Goal: Find specific page/section: Find specific page/section

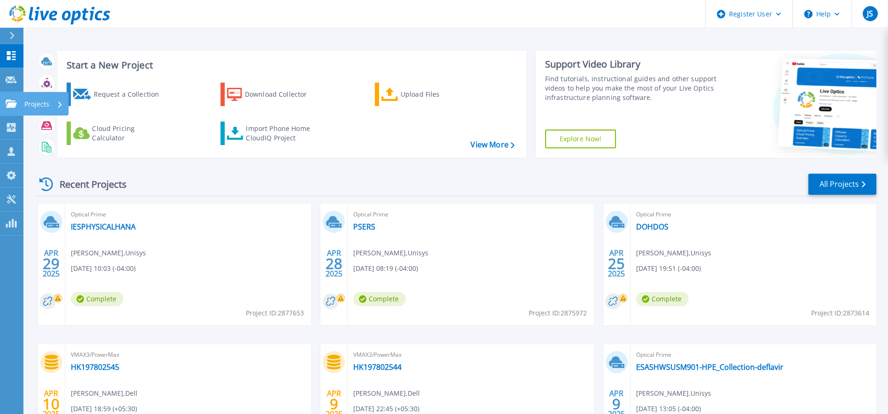
click at [9, 101] on icon at bounding box center [11, 103] width 11 height 8
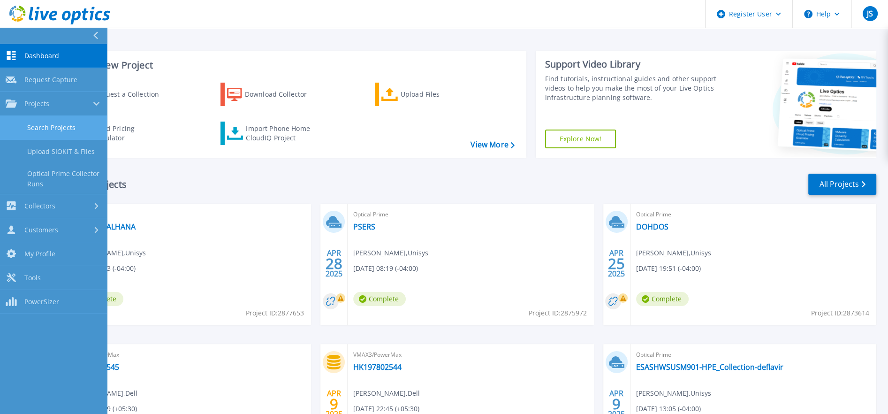
click at [49, 127] on link "Search Projects" at bounding box center [53, 128] width 107 height 24
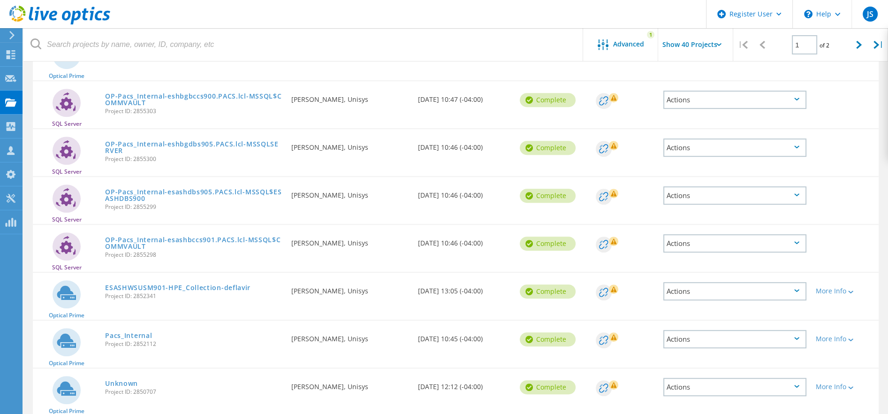
scroll to position [149, 0]
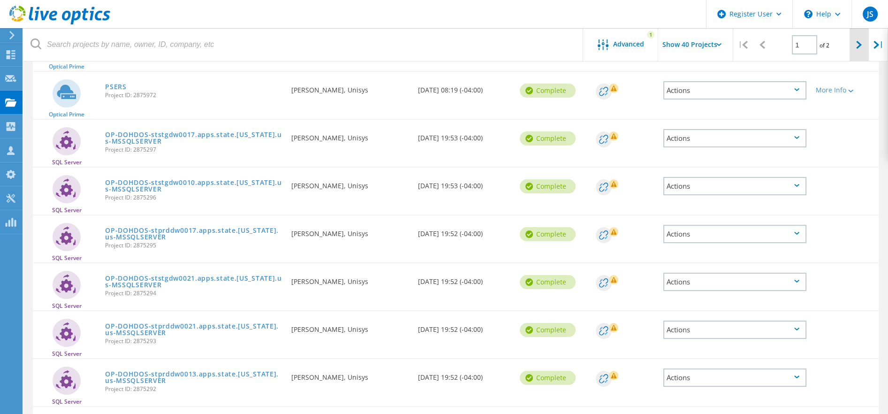
click at [858, 44] on icon at bounding box center [859, 45] width 6 height 8
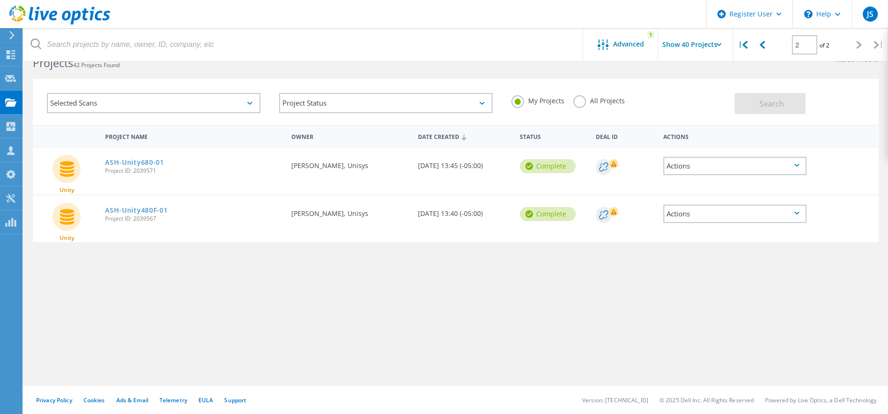
scroll to position [26, 0]
click at [743, 45] on icon at bounding box center [745, 45] width 6 height 8
type input "1"
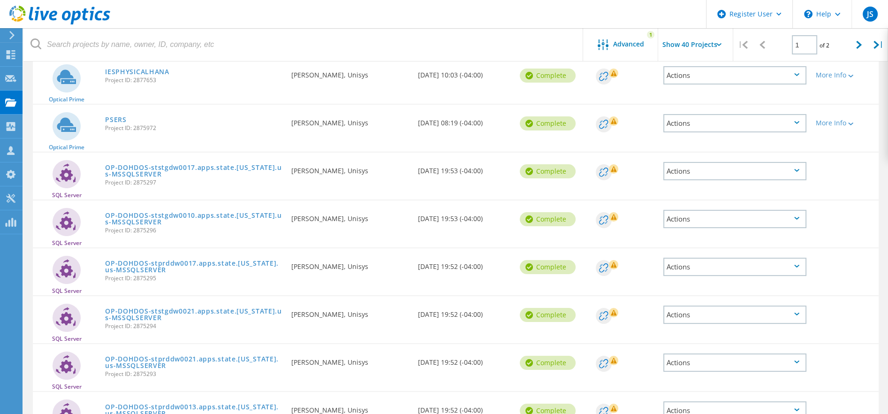
scroll to position [0, 0]
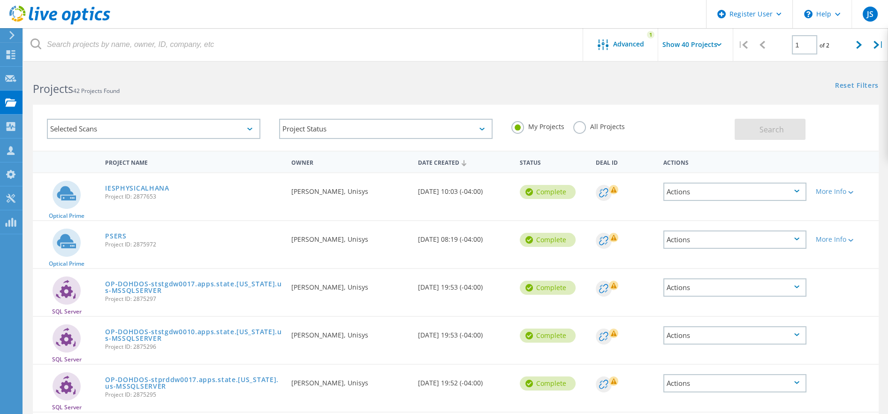
click at [251, 130] on div "Selected Scans" at bounding box center [153, 129] width 213 height 20
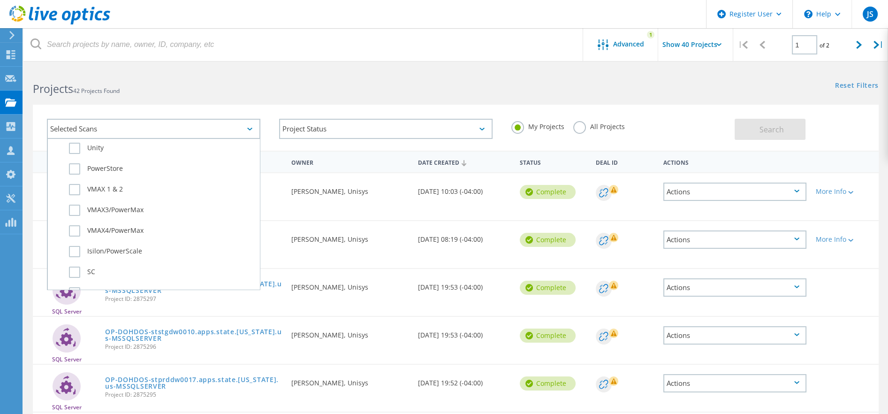
scroll to position [251, 0]
click at [72, 223] on label "VMAX4/PowerMax" at bounding box center [162, 228] width 186 height 11
click at [0, 0] on input "VMAX4/PowerMax" at bounding box center [0, 0] width 0 height 0
click at [75, 202] on label "VMAX3/PowerMax" at bounding box center [162, 207] width 186 height 11
click at [0, 0] on input "VMAX3/PowerMax" at bounding box center [0, 0] width 0 height 0
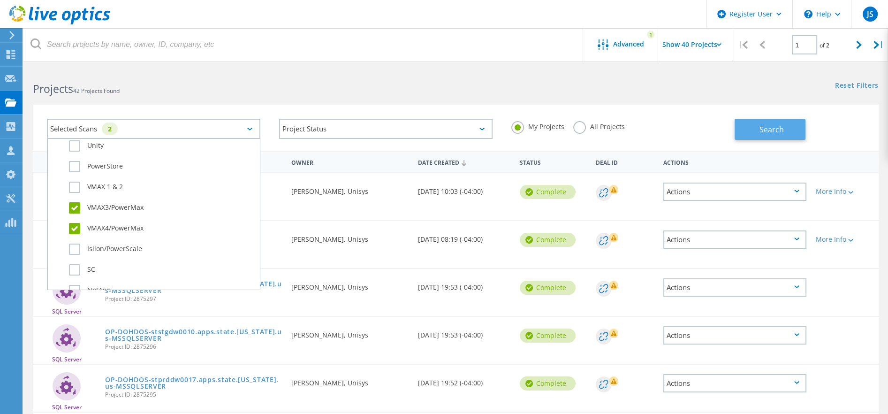
click at [773, 130] on span "Search" at bounding box center [771, 129] width 24 height 10
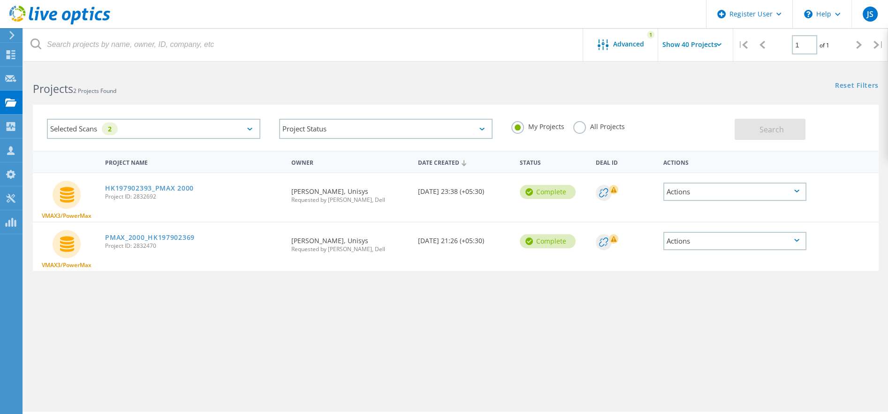
click at [582, 125] on label "All Projects" at bounding box center [598, 125] width 51 height 9
click at [0, 0] on input "All Projects" at bounding box center [0, 0] width 0 height 0
click at [791, 124] on button "Search" at bounding box center [770, 129] width 71 height 21
click at [11, 53] on use at bounding box center [11, 54] width 9 height 9
